Goal: Task Accomplishment & Management: Manage account settings

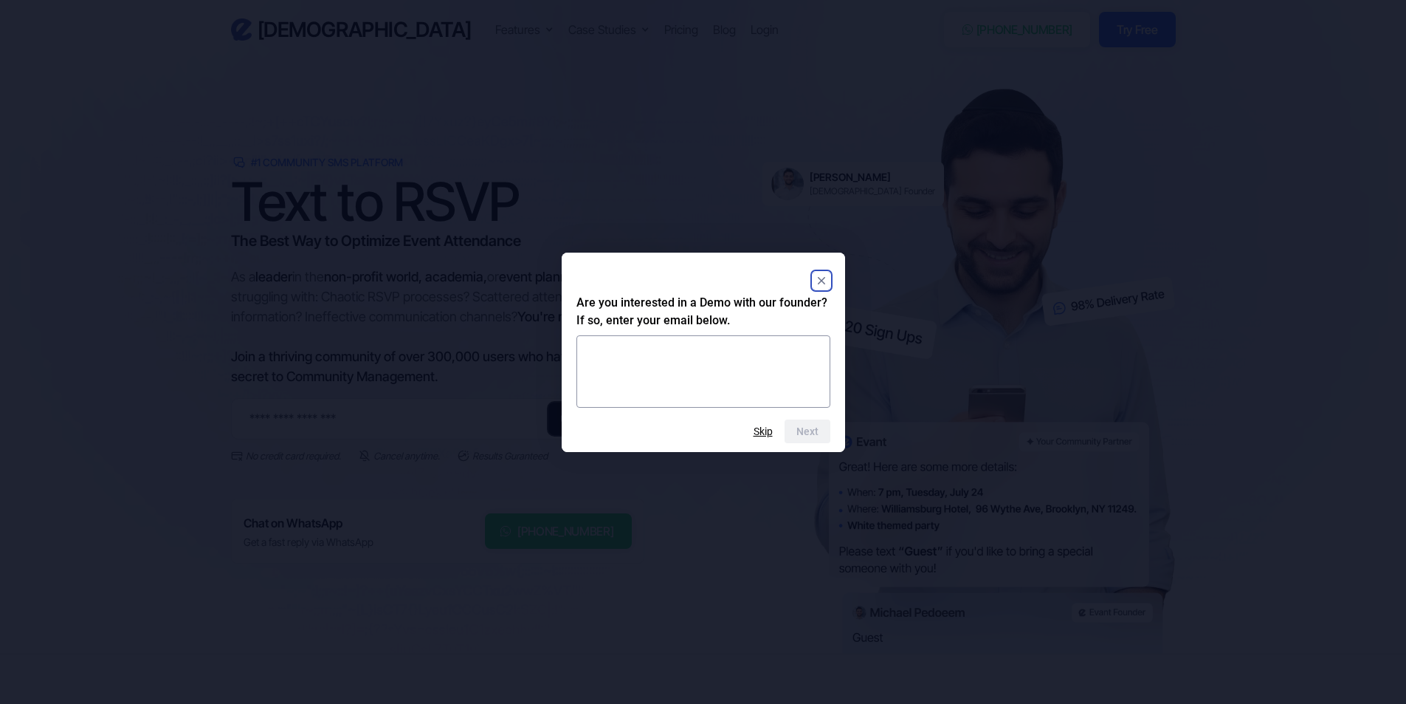
click at [828, 274] on rect "Close" at bounding box center [822, 281] width 18 height 18
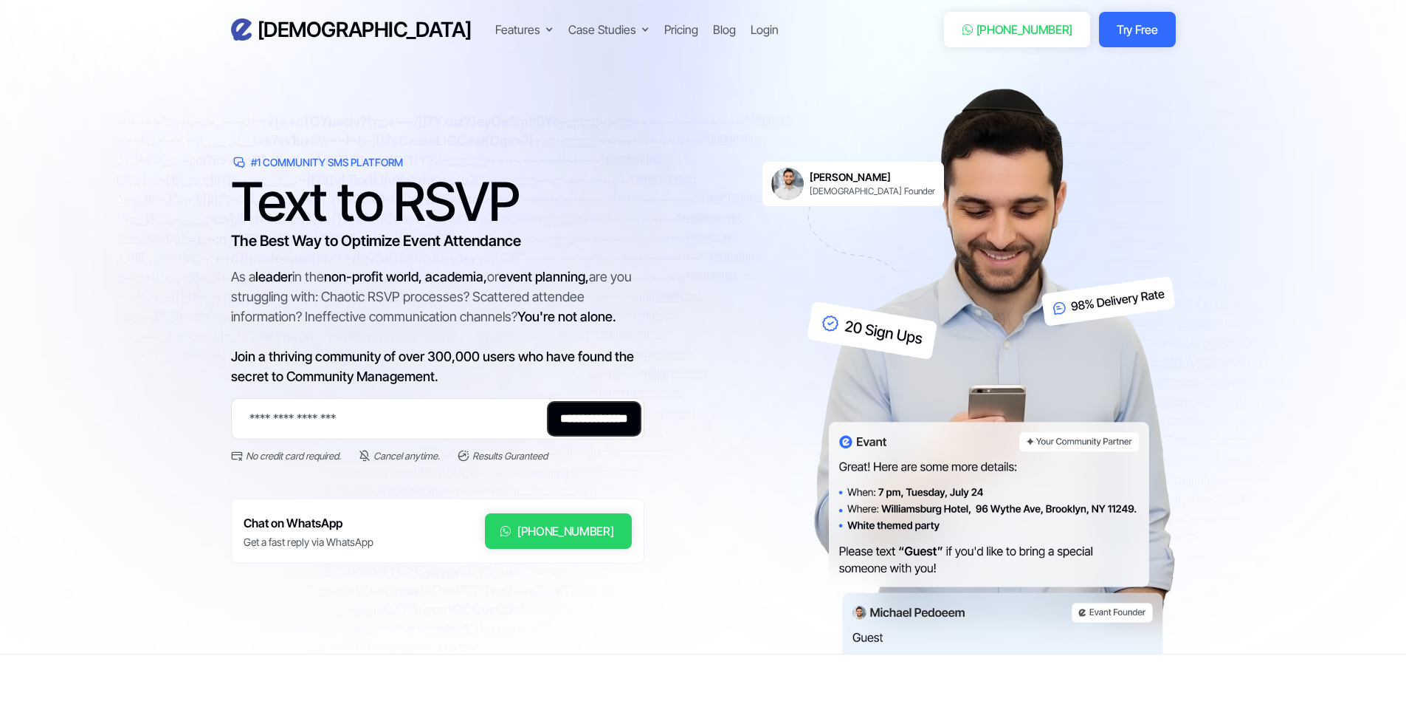
click at [278, 27] on h3 "[DEMOGRAPHIC_DATA]" at bounding box center [365, 30] width 214 height 26
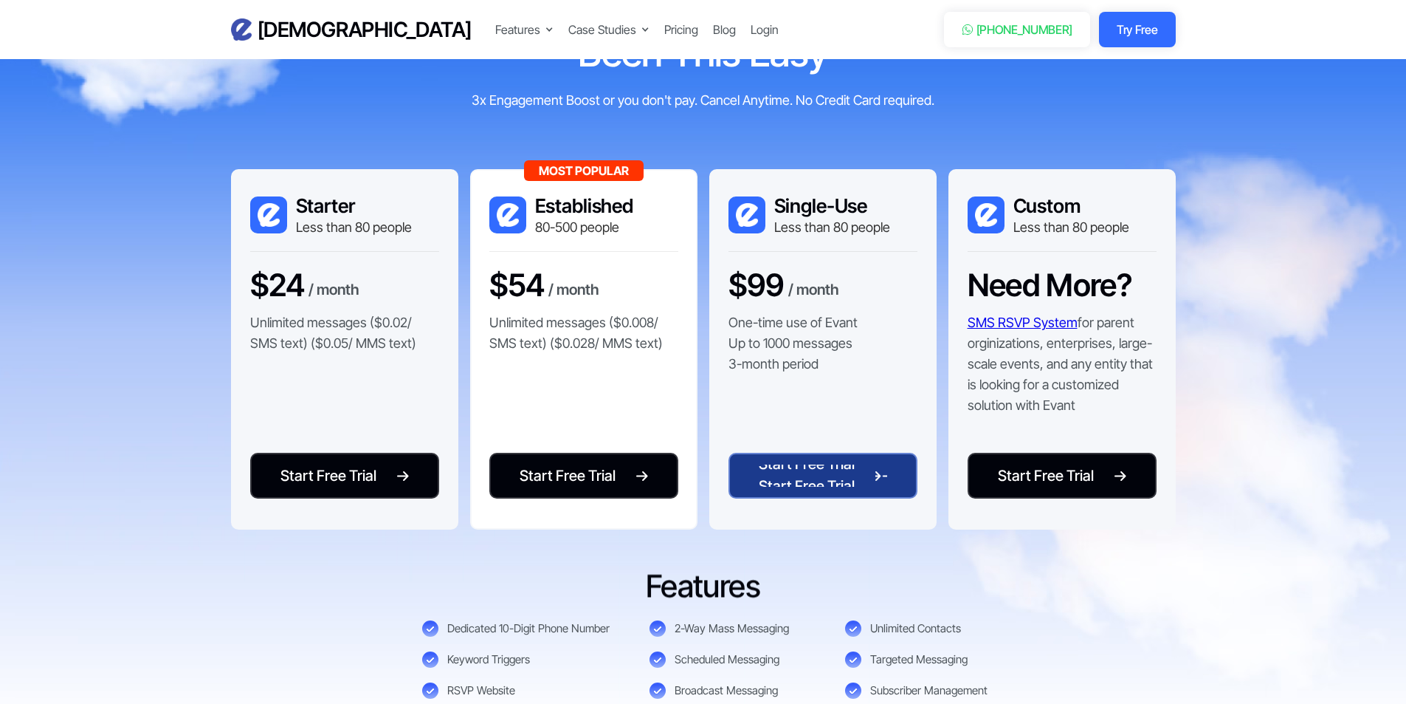
scroll to position [2953, 0]
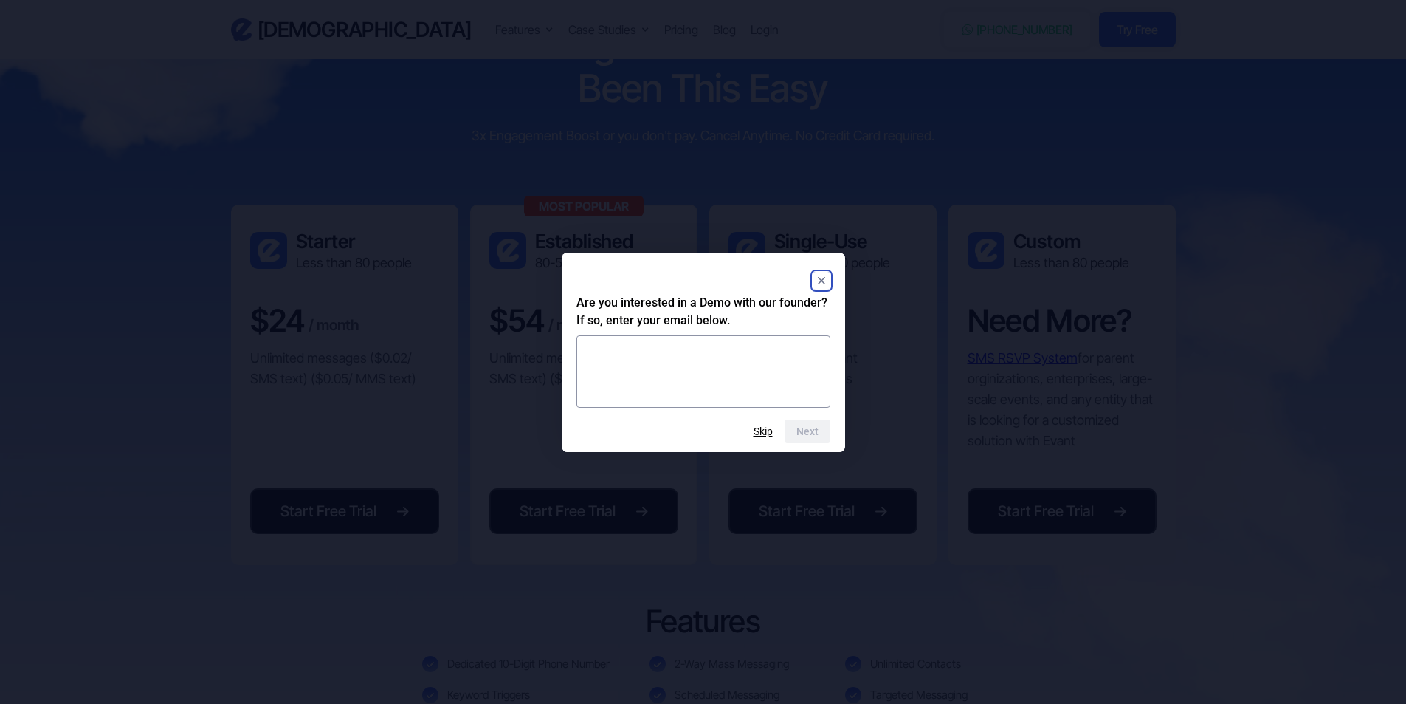
click at [810, 276] on div at bounding box center [704, 280] width 254 height 27
click at [818, 278] on rect "Close" at bounding box center [822, 281] width 18 height 18
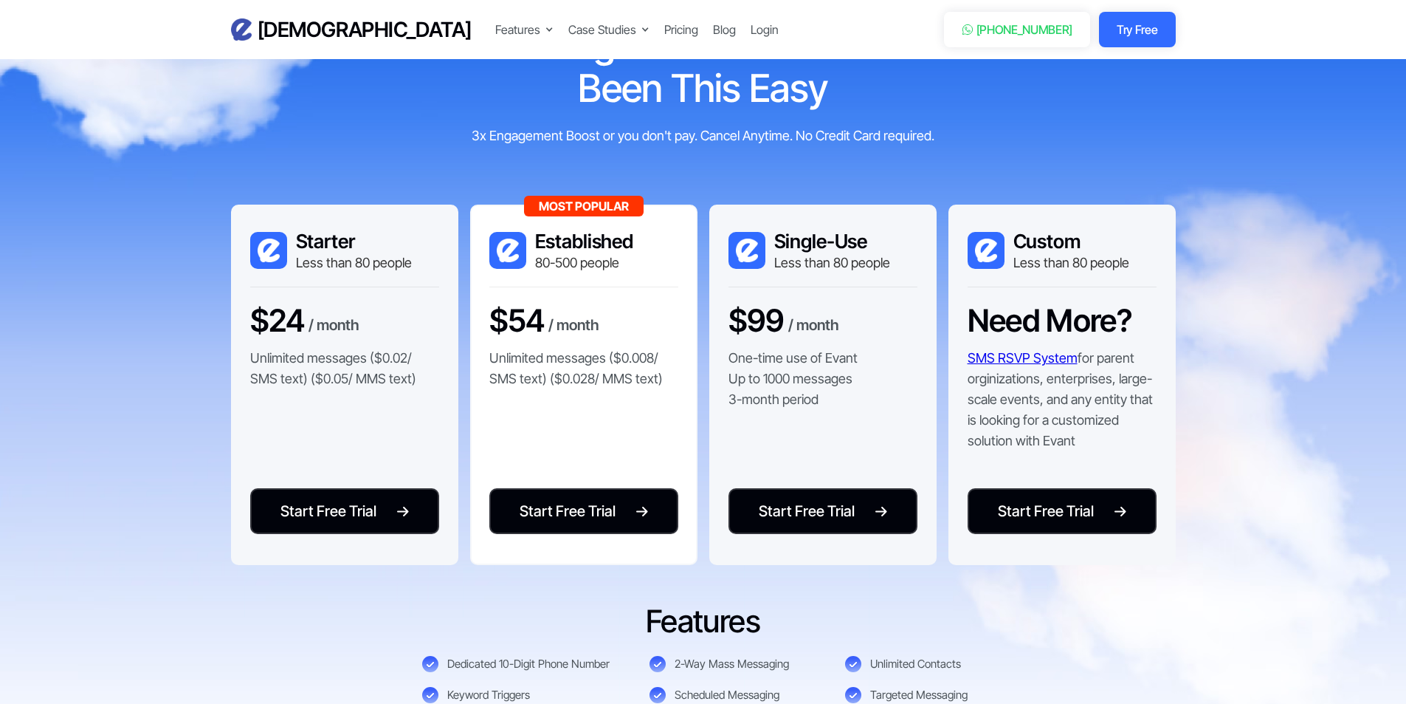
click at [614, 31] on div "Features Text-to-RSVP & Event Check-In Targeted Messaging & Scheduled Sends CRM…" at bounding box center [707, 29] width 425 height 21
click at [751, 31] on div "Login" at bounding box center [765, 30] width 28 height 18
